Goal: Task Accomplishment & Management: Manage account settings

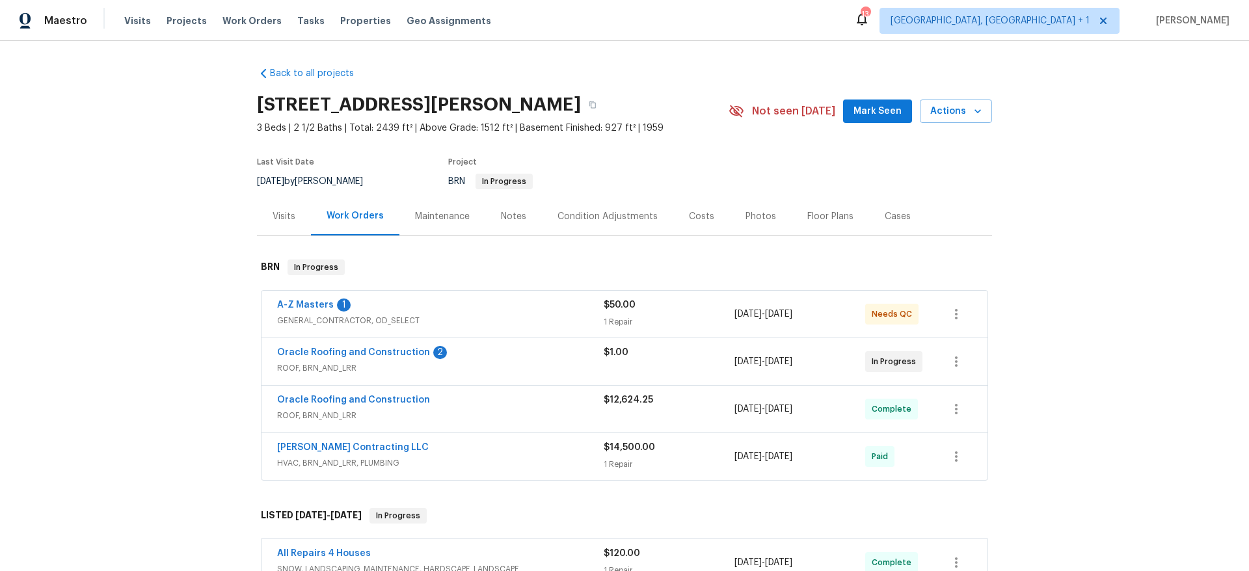
click at [392, 304] on div "A-Z Masters 1" at bounding box center [440, 307] width 326 height 16
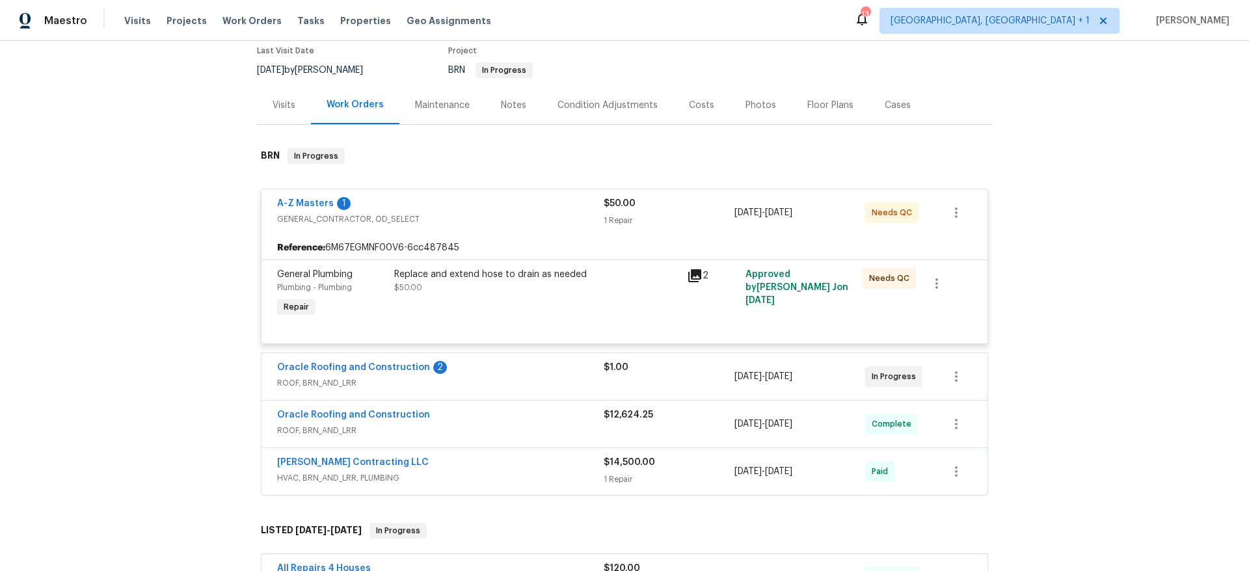
scroll to position [117, 0]
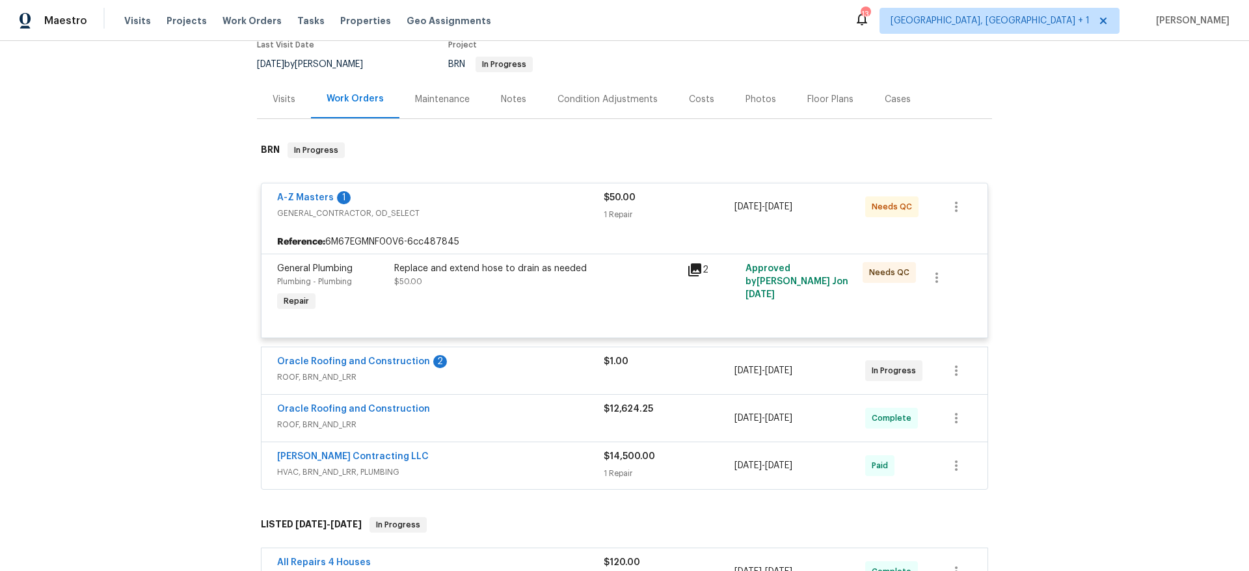
click at [477, 427] on span "ROOF, BRN_AND_LRR" at bounding box center [440, 424] width 326 height 13
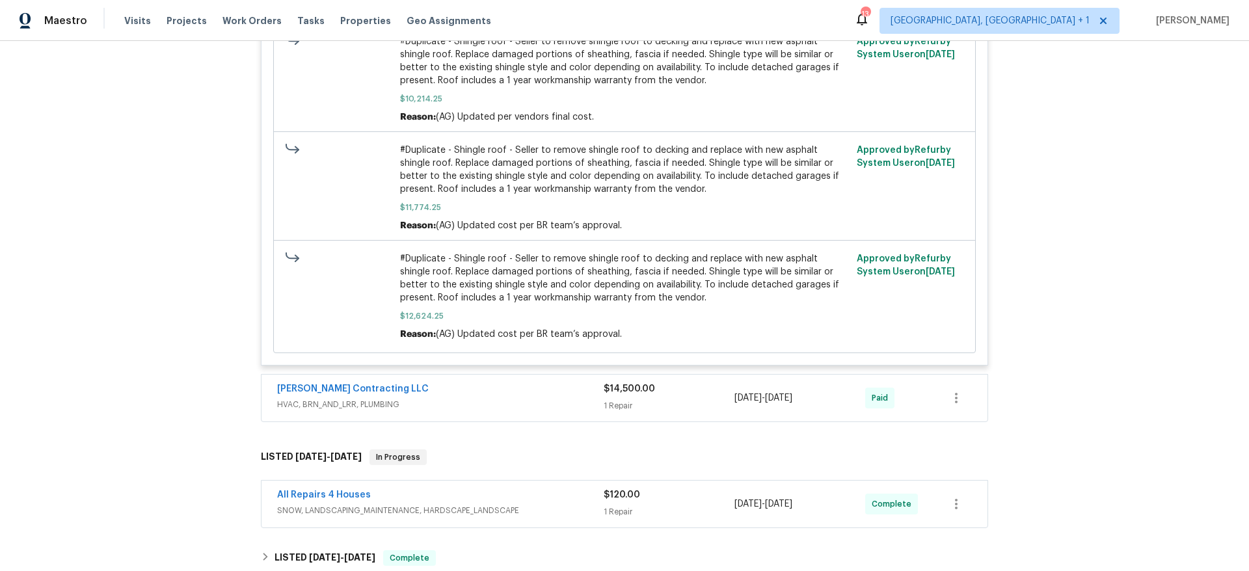
scroll to position [864, 0]
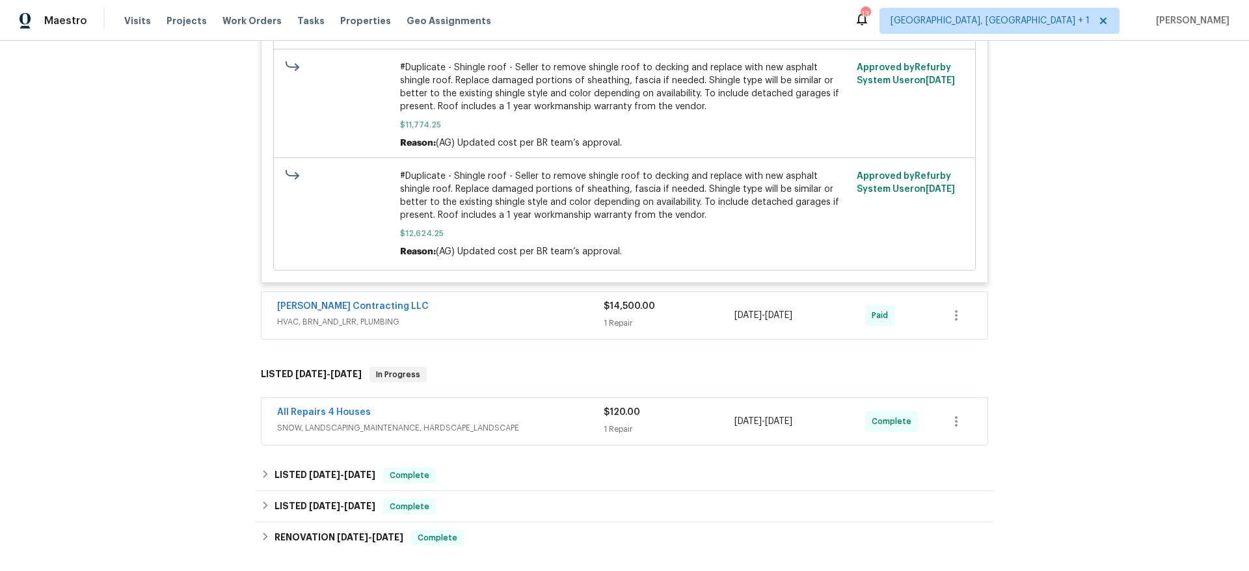
click at [451, 321] on span "HVAC, BRN_AND_LRR, PLUMBING" at bounding box center [440, 321] width 326 height 13
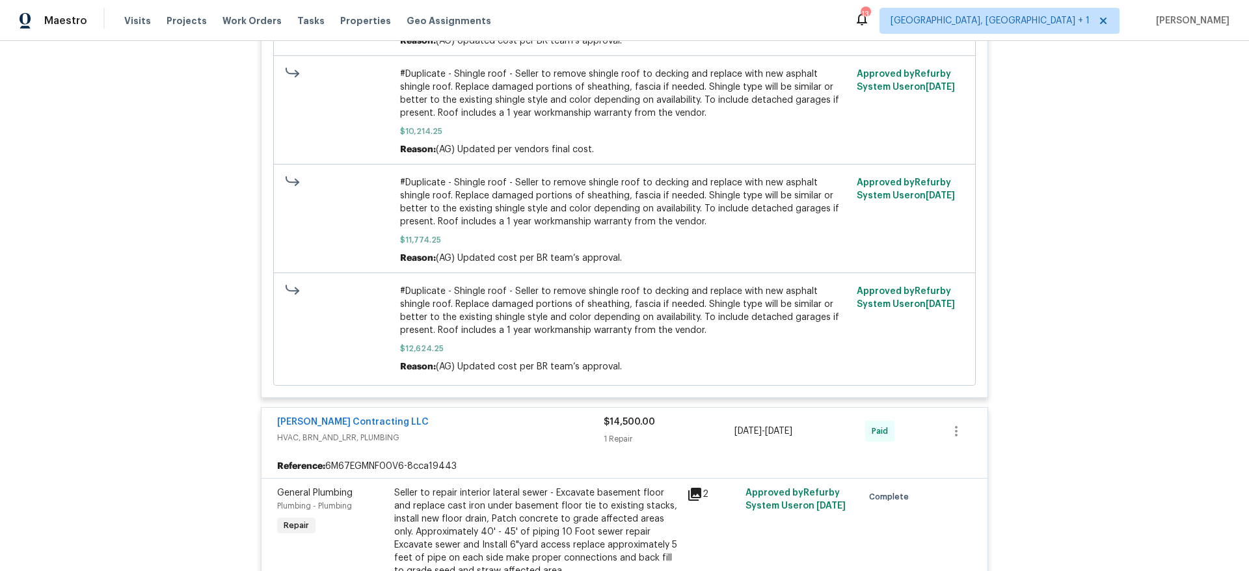
scroll to position [748, 0]
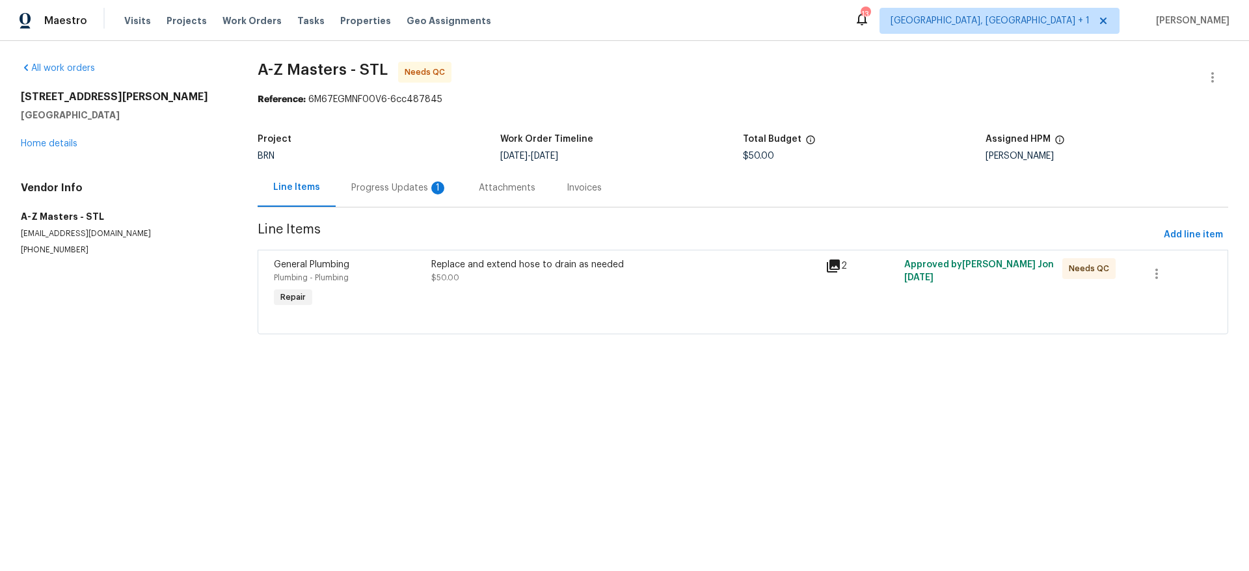
click at [490, 276] on div "Replace and extend hose to drain as needed $50.00" at bounding box center [624, 271] width 386 height 26
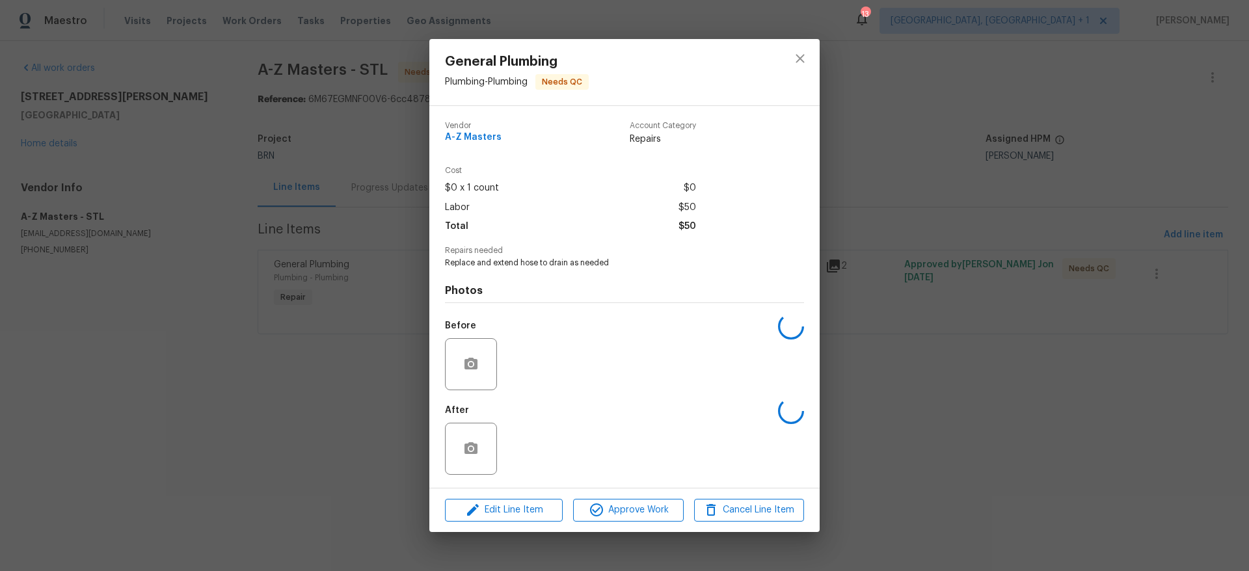
click at [499, 265] on span "Replace and extend hose to drain as needed" at bounding box center [606, 263] width 323 height 11
click at [486, 263] on span "Replace and extend hose to drain as needed" at bounding box center [606, 263] width 323 height 11
copy span "Replace and extend hose to drain as needed"
click at [179, 475] on div "General Plumbing Plumbing - Plumbing Needs QC Vendor A-Z Masters Account Catego…" at bounding box center [624, 285] width 1249 height 571
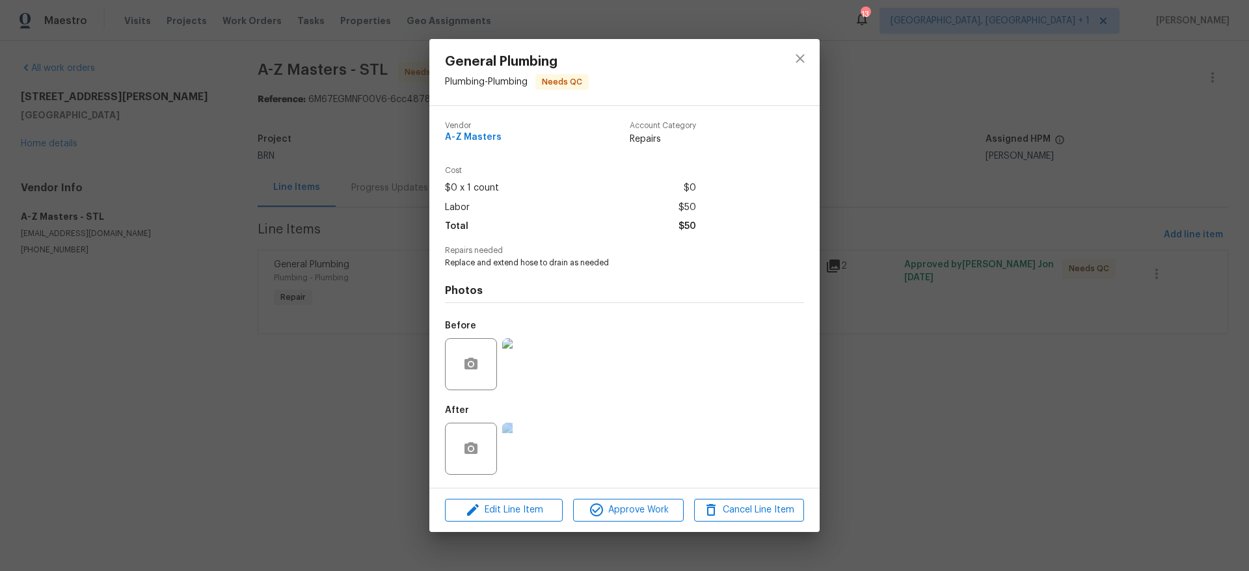
click at [179, 475] on div "General Plumbing Plumbing - Plumbing Needs QC Vendor A-Z Masters Account Catego…" at bounding box center [624, 285] width 1249 height 571
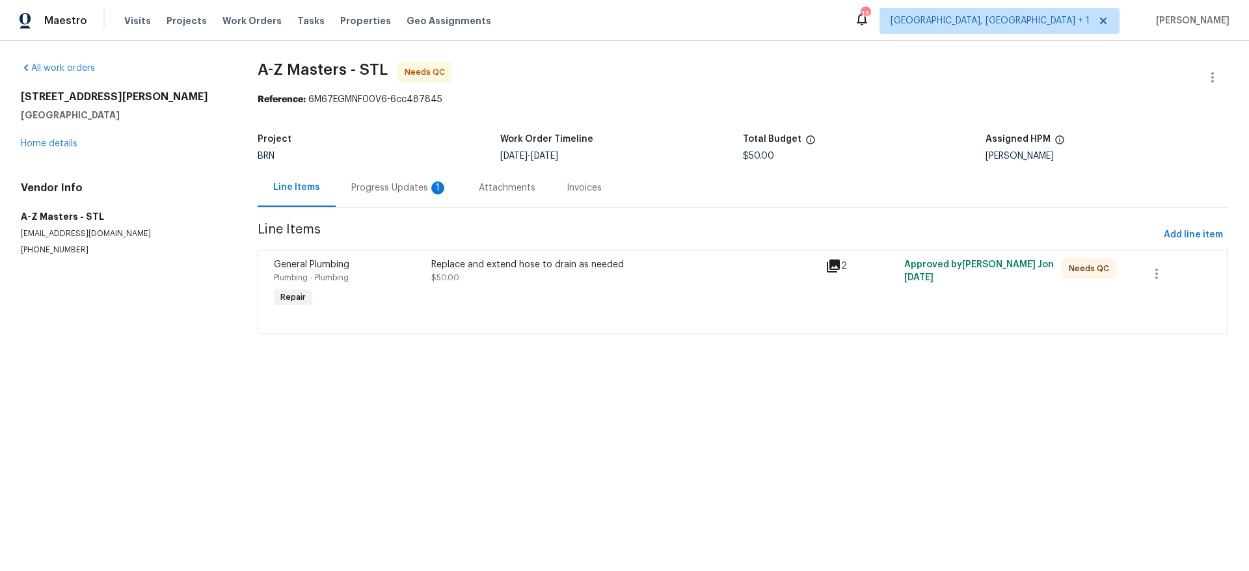
click at [377, 180] on div "Progress Updates 1" at bounding box center [399, 187] width 127 height 38
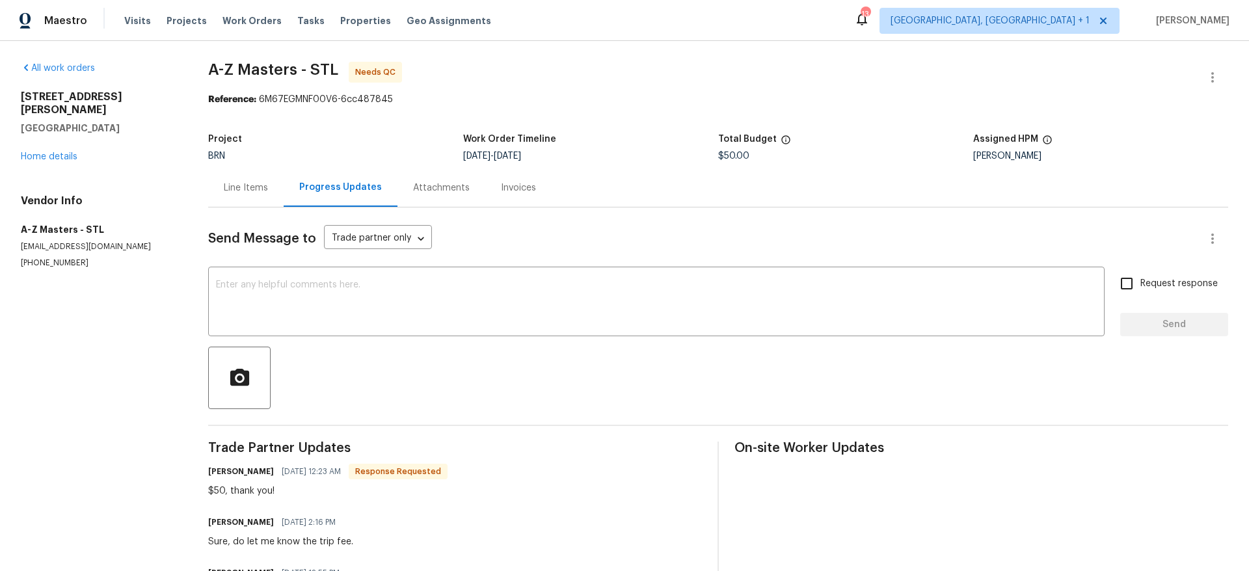
click at [49, 149] on div "1515 Bay Meadows Dr Florissant, MO 63033 Home details" at bounding box center [99, 126] width 156 height 73
click at [50, 152] on link "Home details" at bounding box center [49, 156] width 57 height 9
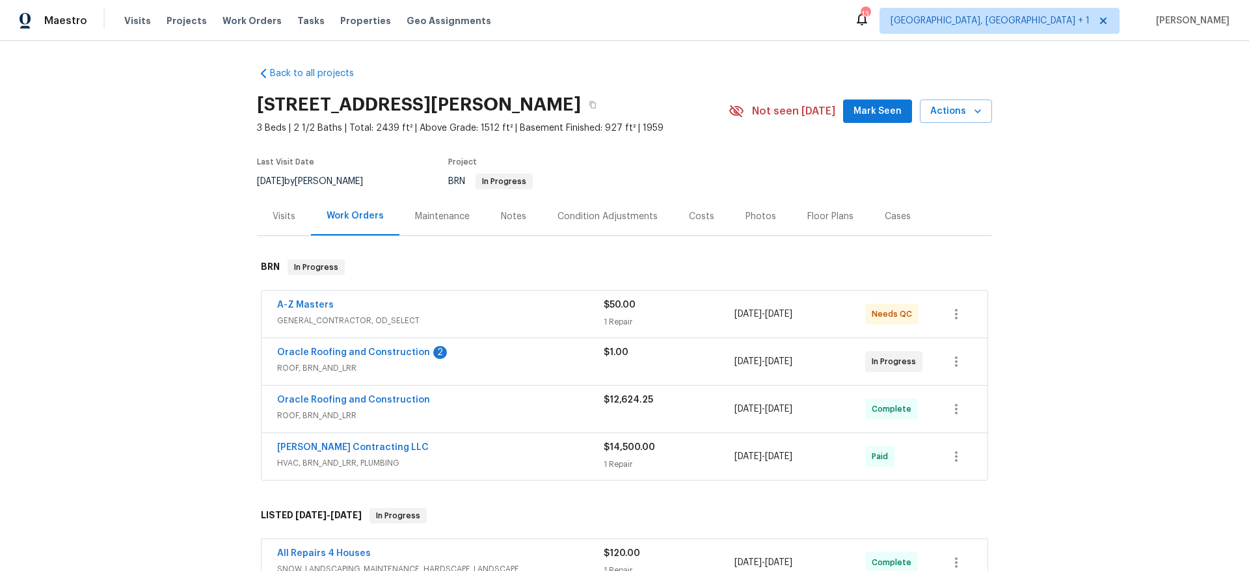
click at [498, 365] on span "ROOF, BRN_AND_LRR" at bounding box center [440, 368] width 326 height 13
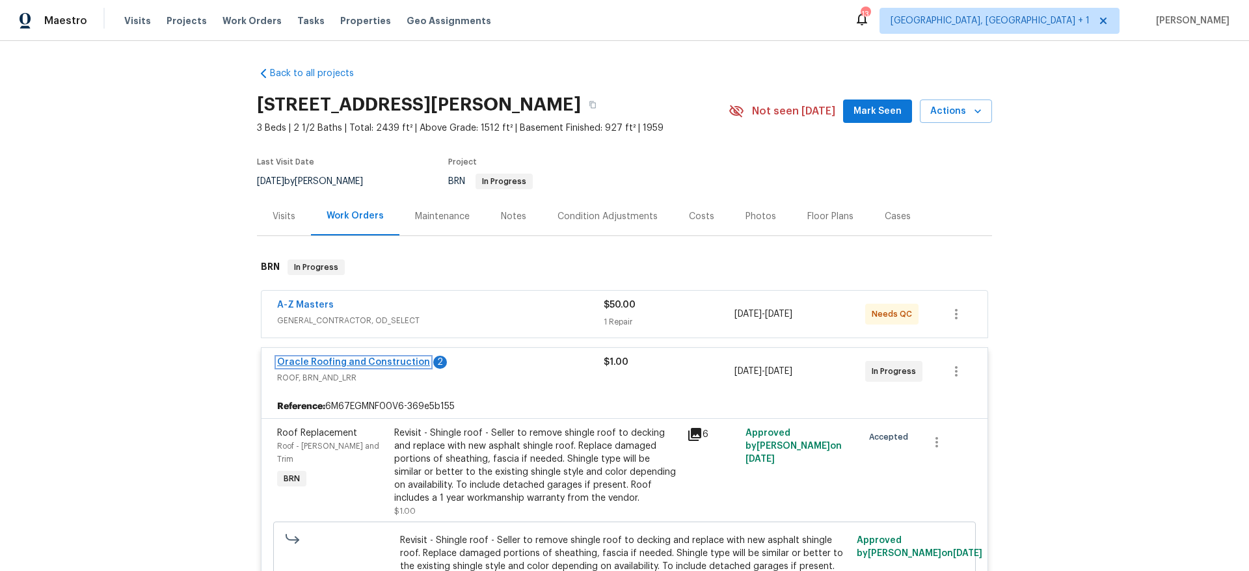
click at [325, 362] on link "Oracle Roofing and Construction" at bounding box center [353, 362] width 153 height 9
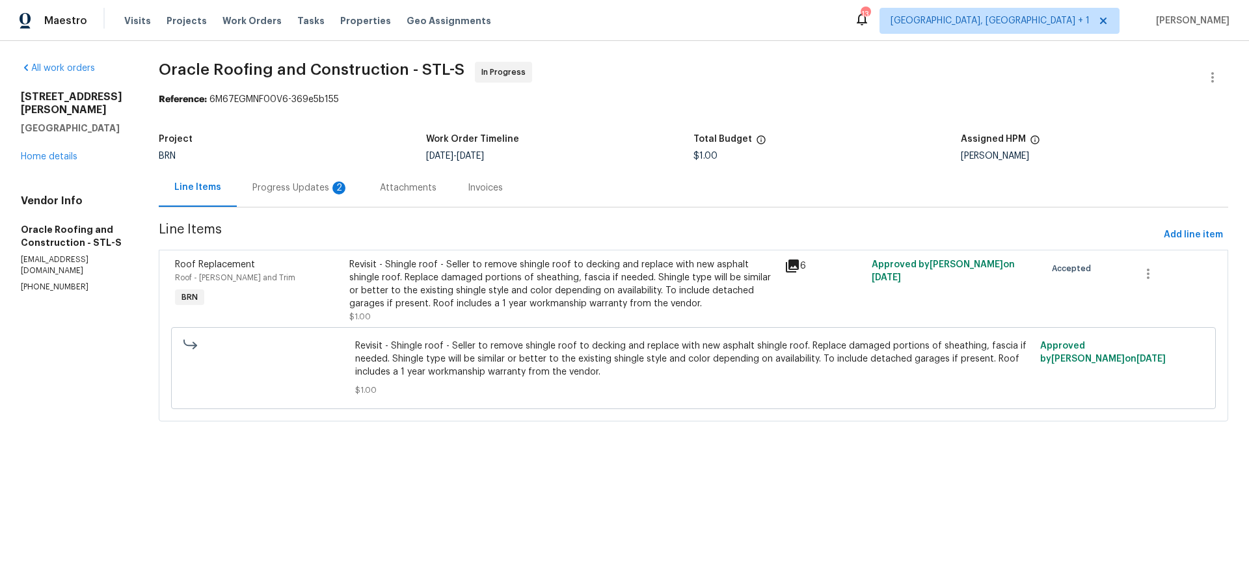
click at [323, 188] on div "Progress Updates 2" at bounding box center [300, 187] width 96 height 13
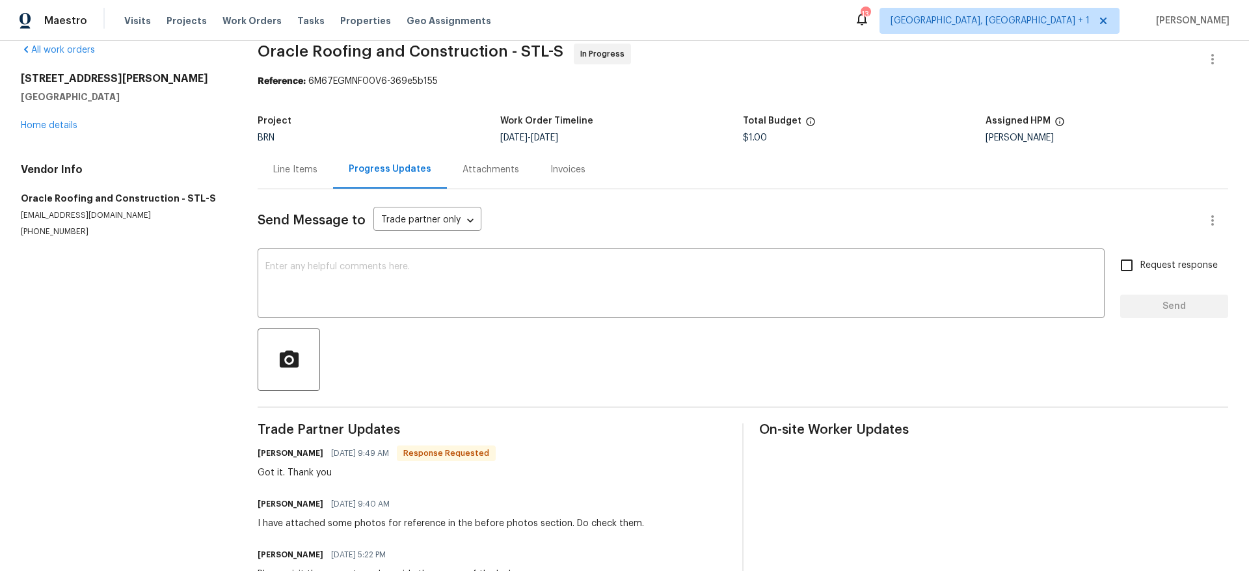
scroll to position [20, 0]
